Goal: Task Accomplishment & Management: Complete application form

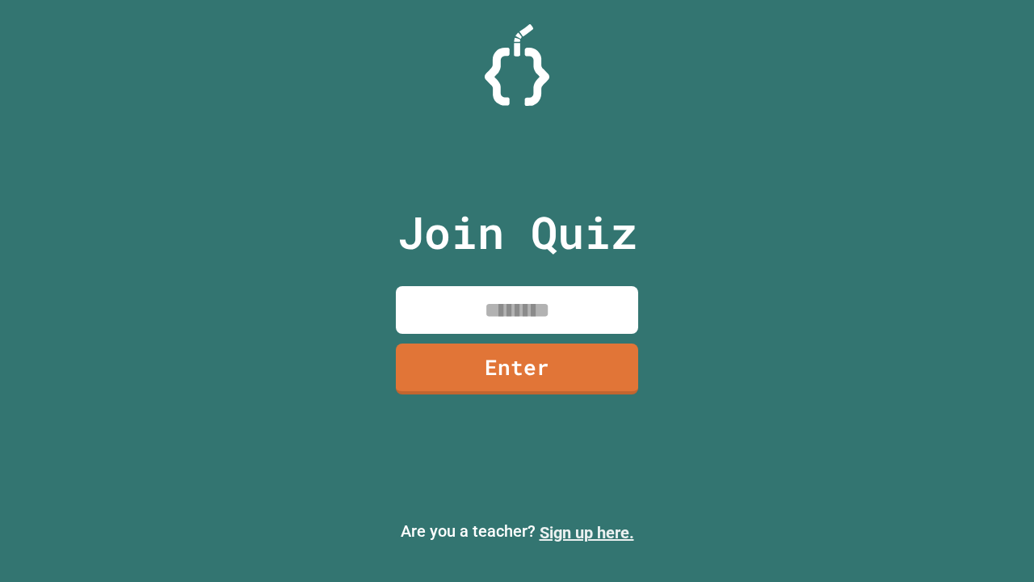
click at [587, 532] on link "Sign up here." at bounding box center [587, 532] width 95 height 19
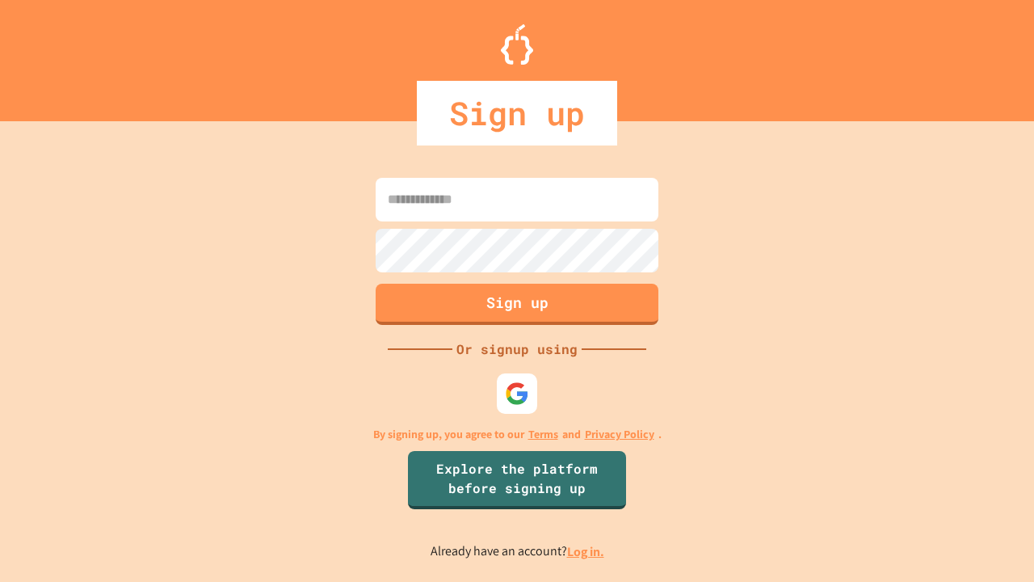
click at [587, 551] on link "Log in." at bounding box center [585, 551] width 37 height 17
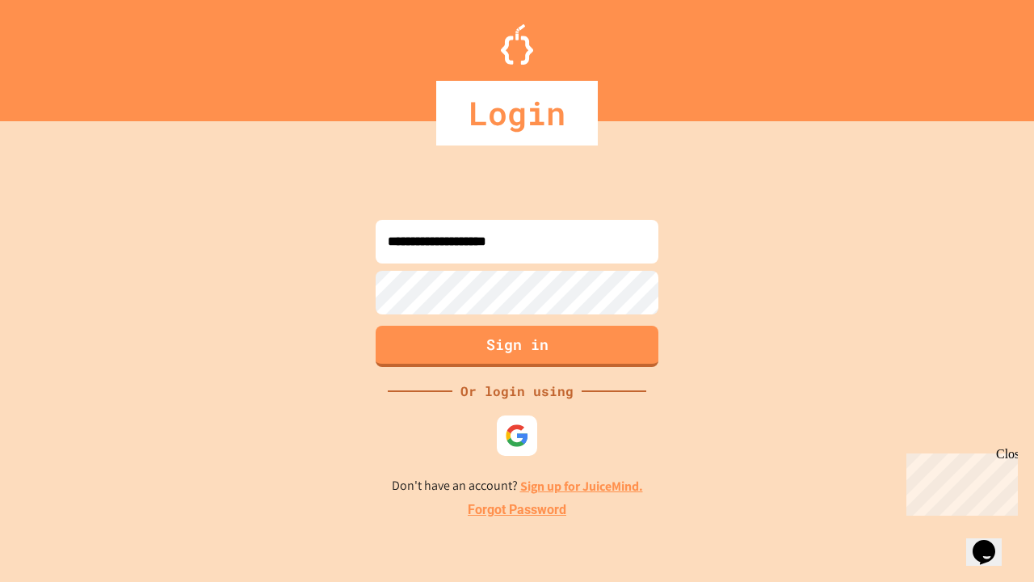
type input "**********"
